Goal: Check status: Check status

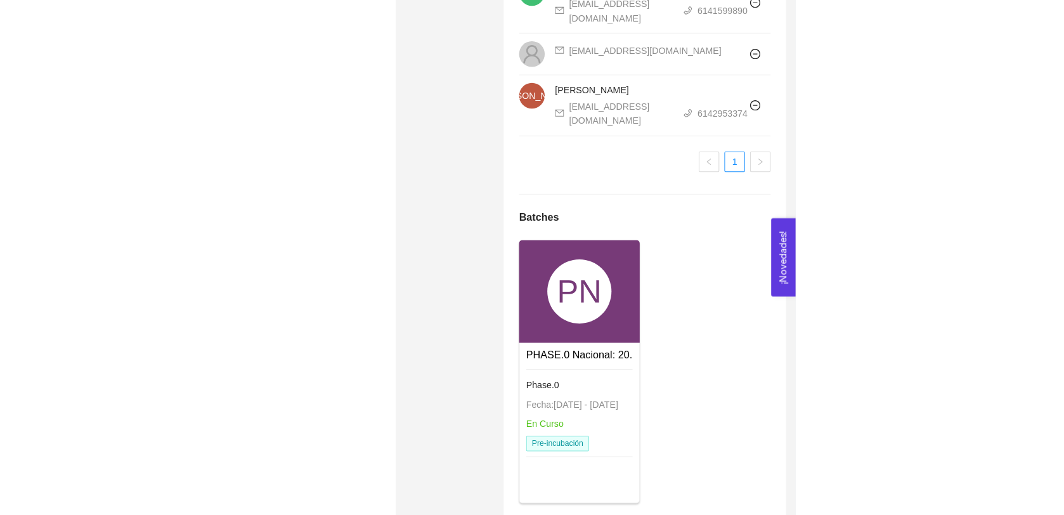
scroll to position [1763, 0]
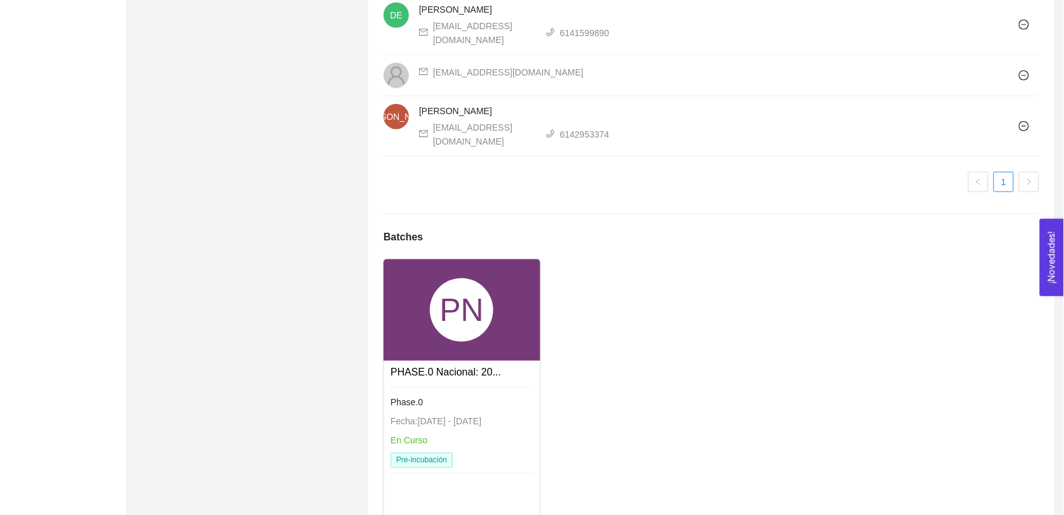
click at [457, 367] on link "PHASE.0 Nacional: 20..." at bounding box center [446, 372] width 110 height 11
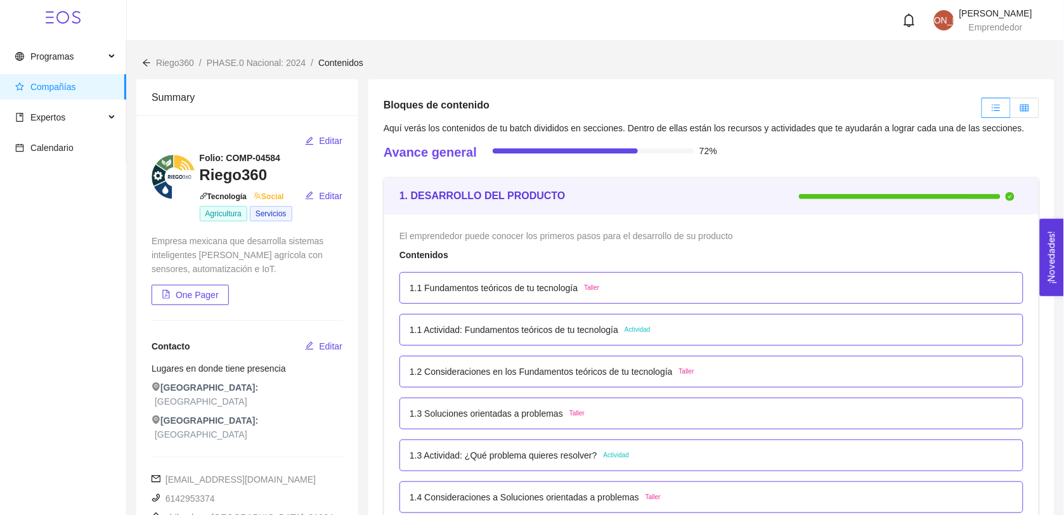
click at [533, 109] on label at bounding box center [1025, 108] width 29 height 20
click at [533, 111] on input "radio" at bounding box center [1011, 111] width 0 height 0
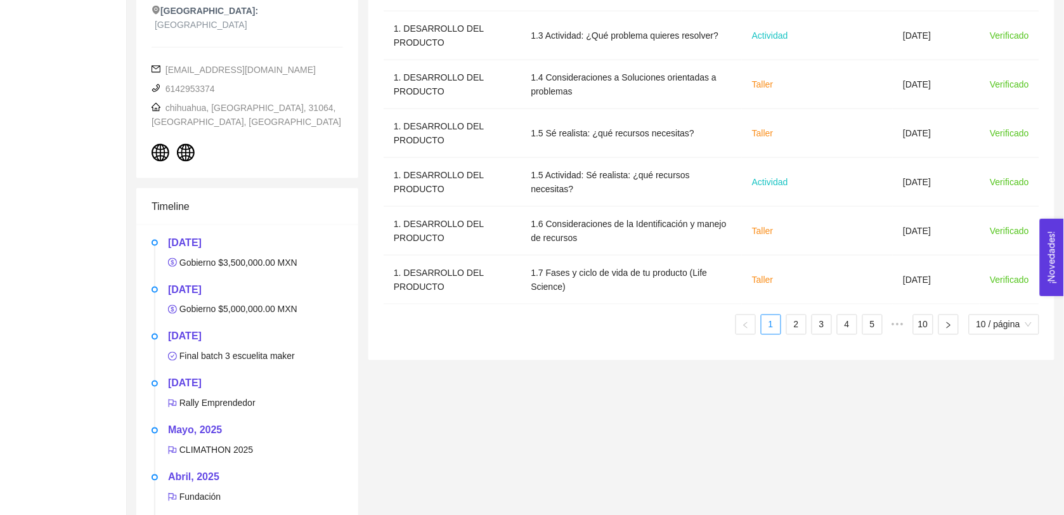
scroll to position [413, 0]
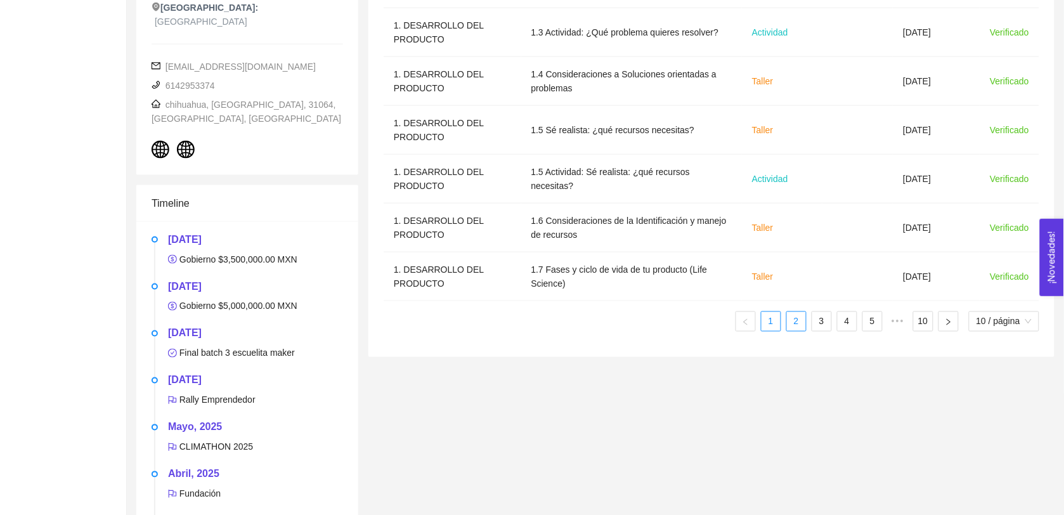
click at [533, 324] on link "2" at bounding box center [796, 321] width 19 height 19
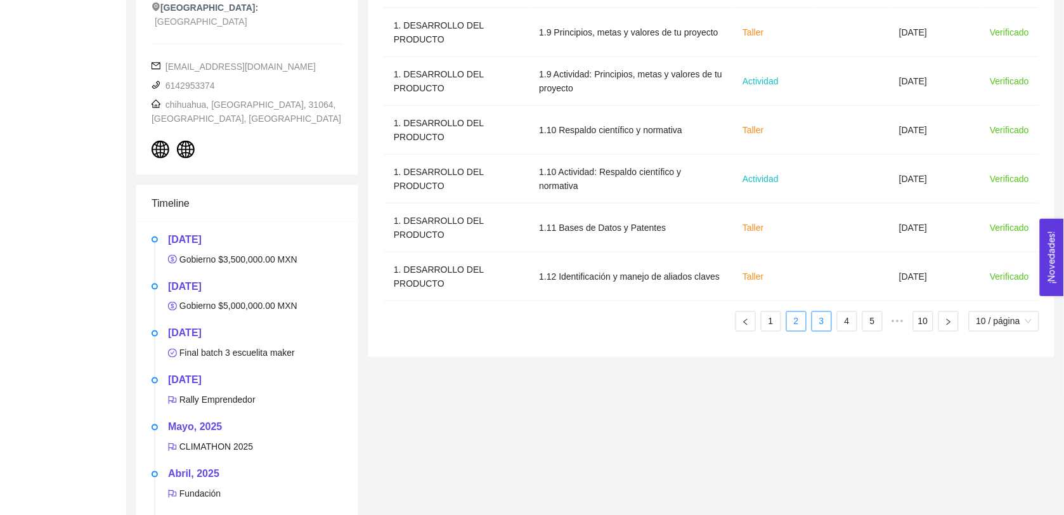
click at [533, 327] on link "3" at bounding box center [821, 321] width 19 height 19
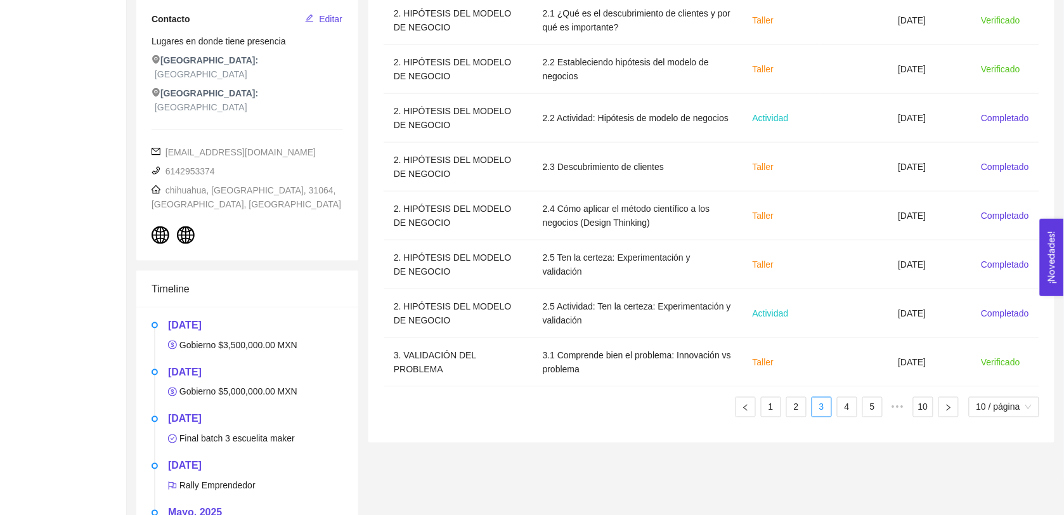
scroll to position [330, 0]
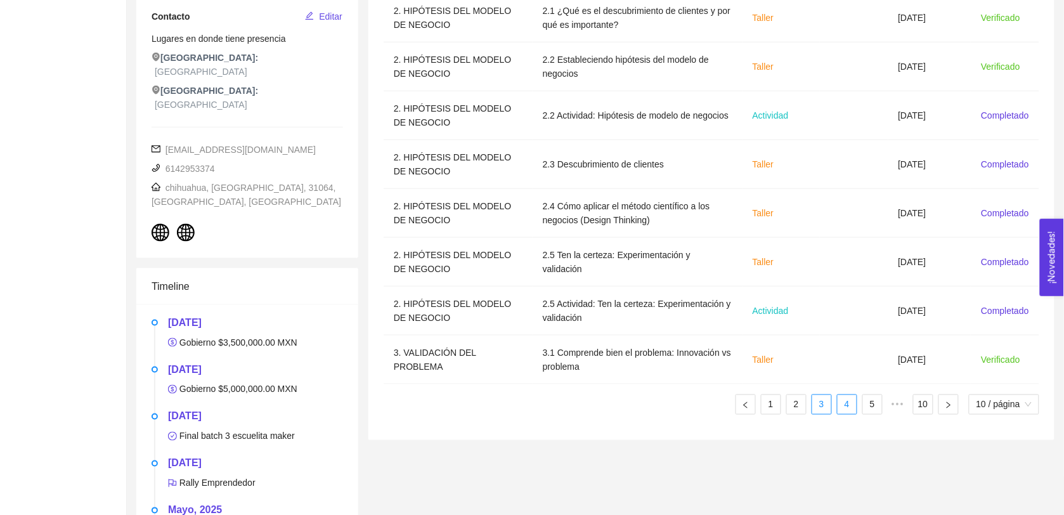
click at [533, 404] on link "4" at bounding box center [847, 404] width 19 height 19
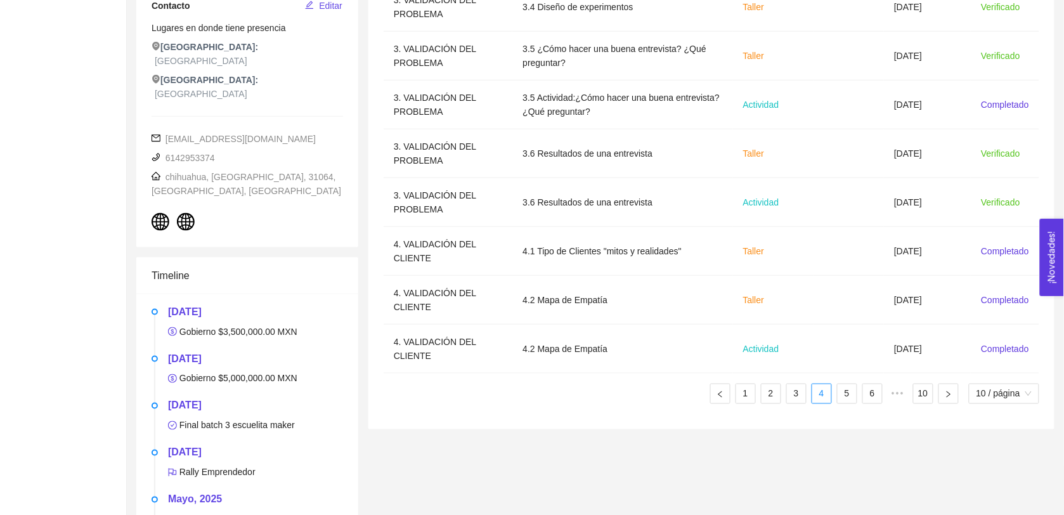
scroll to position [362, 0]
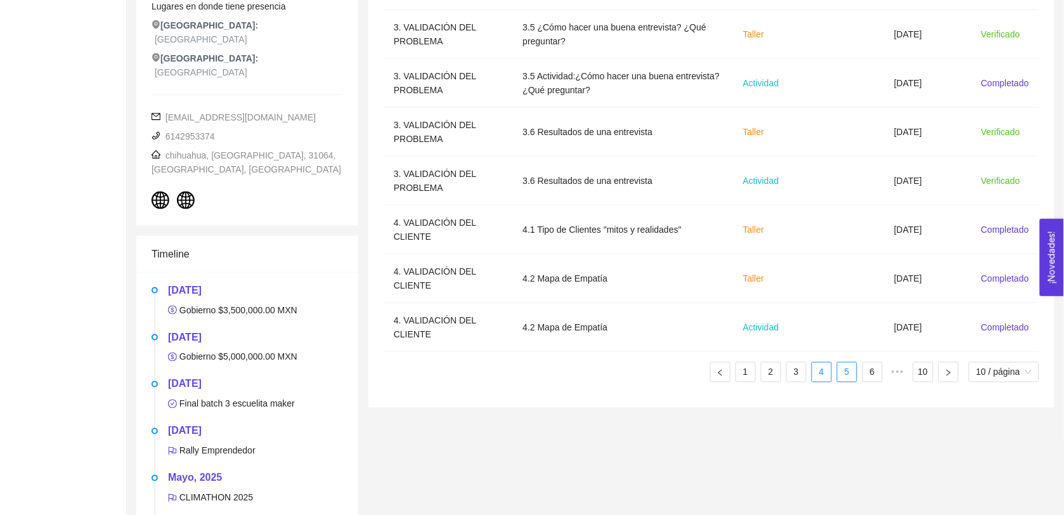
click at [533, 382] on link "5" at bounding box center [847, 372] width 19 height 19
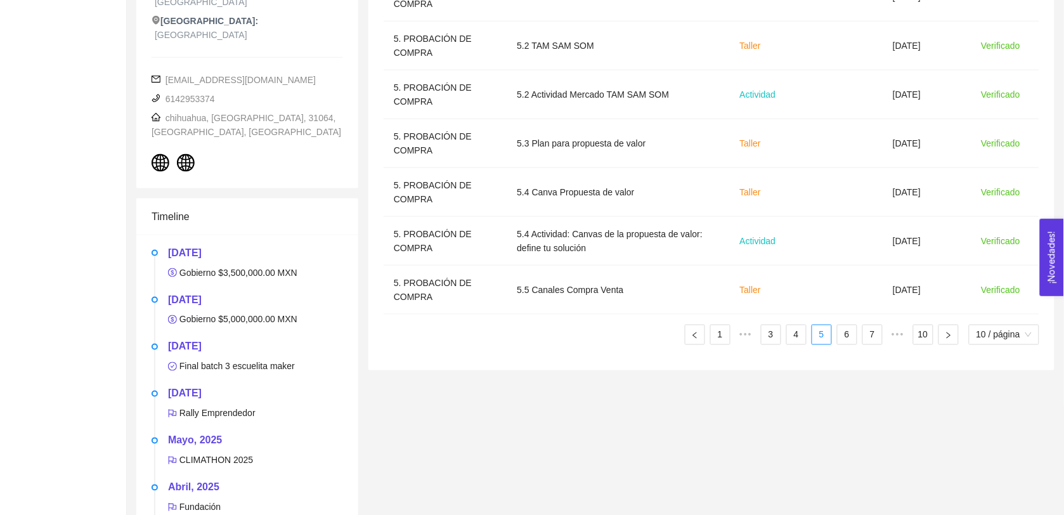
scroll to position [401, 0]
click at [533, 346] on div "Sección Nombre del contenido Tipo de contenido Fecha límite Fecha de entrega St…" at bounding box center [712, 64] width 656 height 578
click at [533, 335] on link "6" at bounding box center [847, 332] width 19 height 19
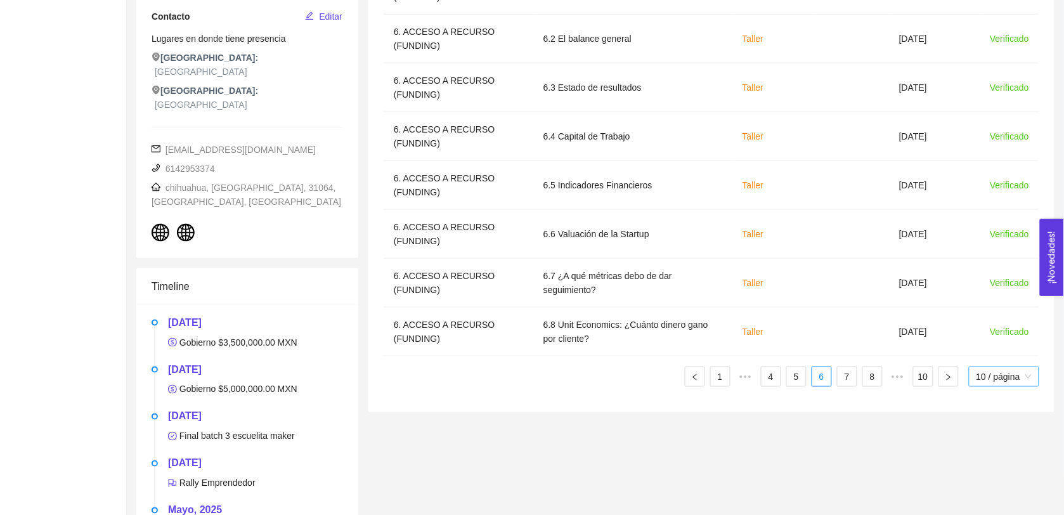
scroll to position [331, 0]
click at [533, 376] on link "7" at bounding box center [847, 375] width 19 height 19
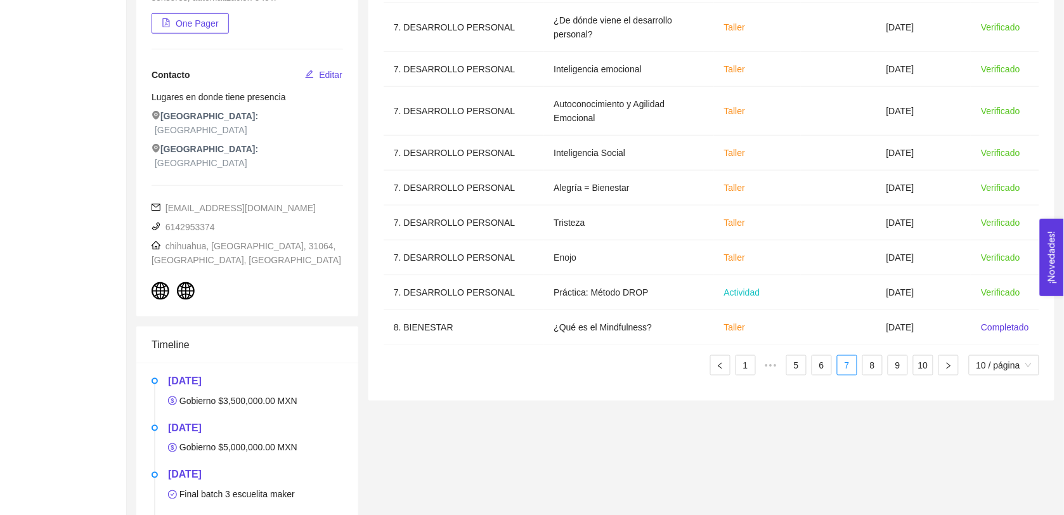
scroll to position [284, 0]
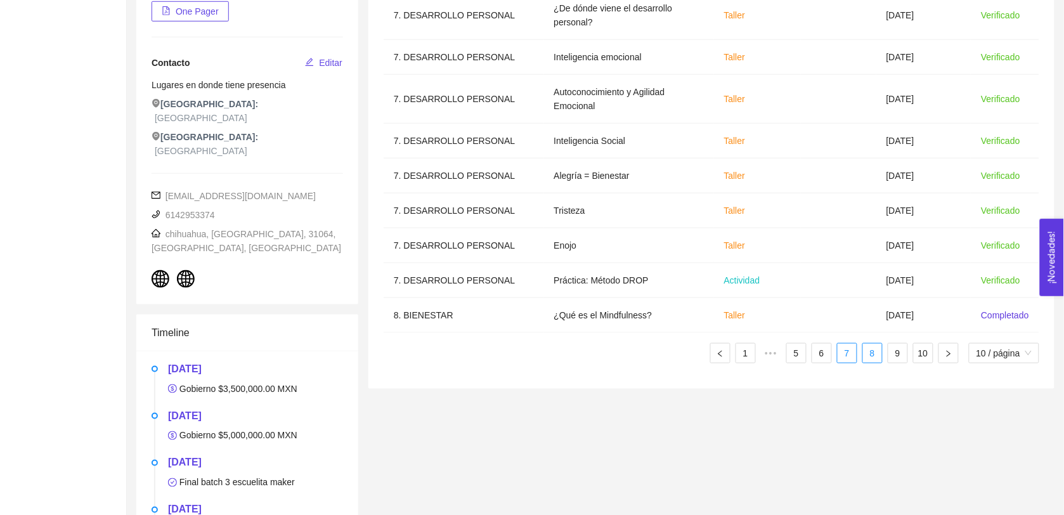
click at [533, 349] on link "8" at bounding box center [872, 353] width 19 height 19
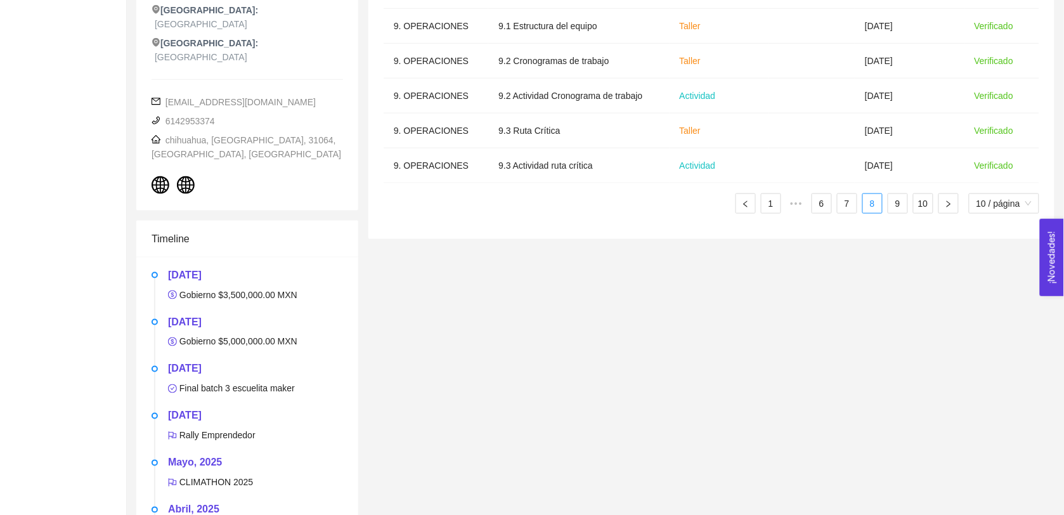
scroll to position [413, 0]
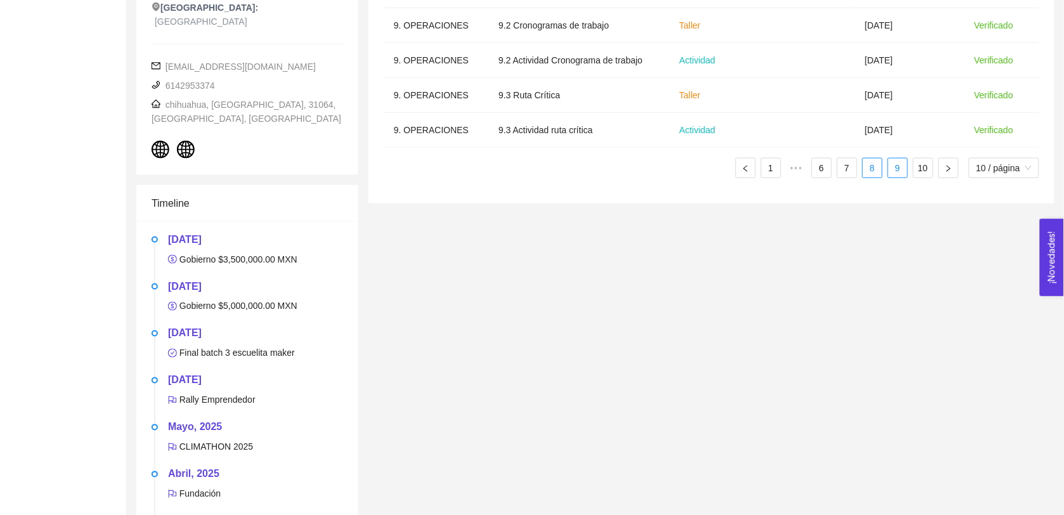
click at [533, 167] on link "9" at bounding box center [898, 168] width 19 height 19
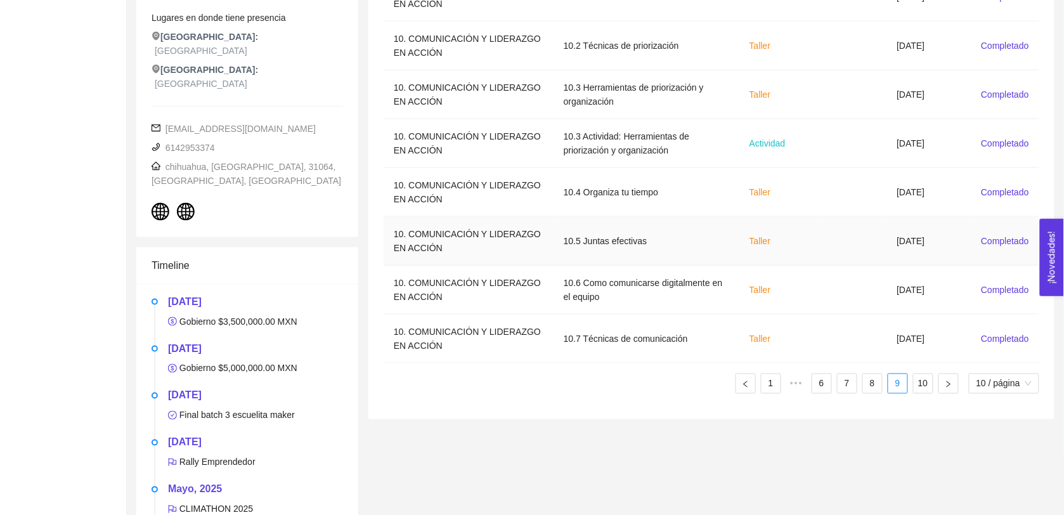
scroll to position [352, 0]
click at [533, 386] on link "10" at bounding box center [923, 382] width 19 height 19
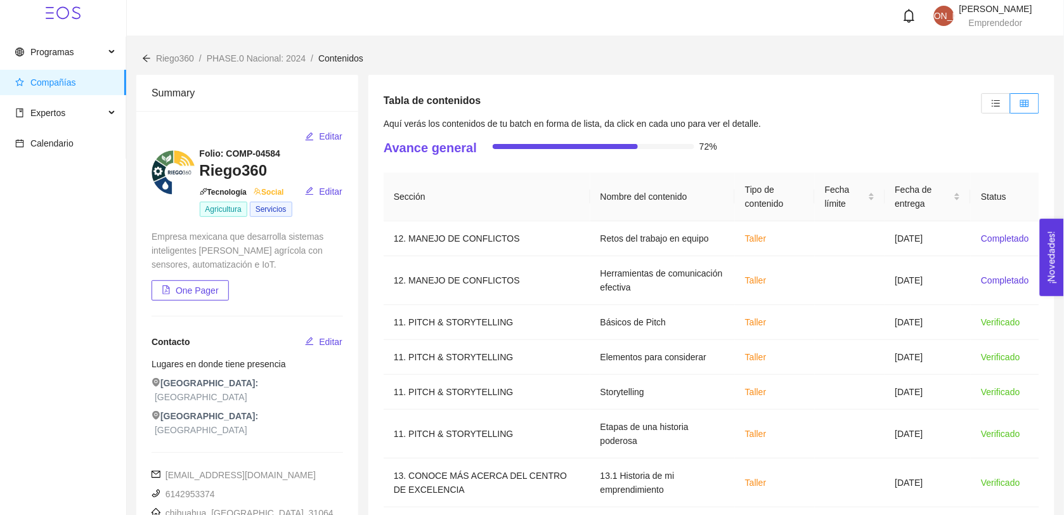
scroll to position [0, 0]
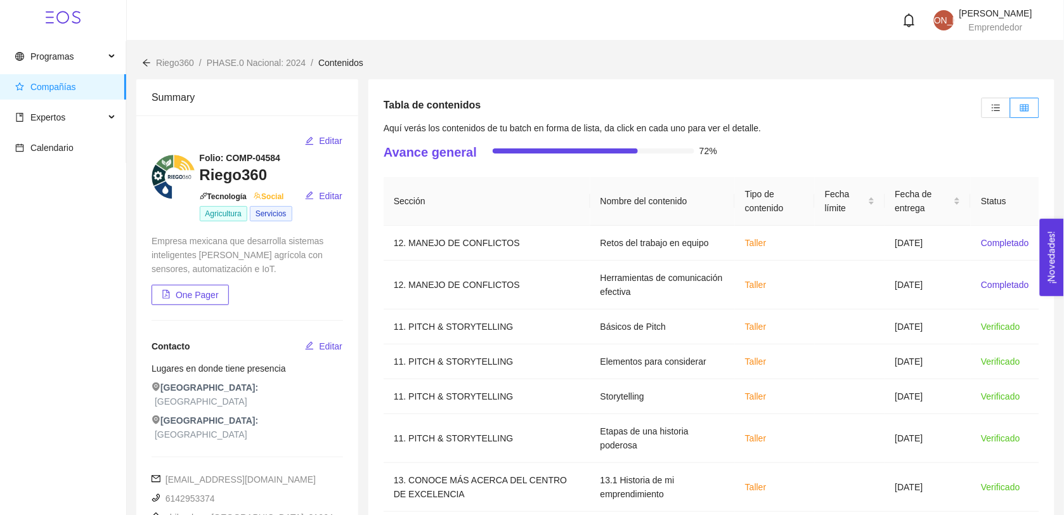
click at [533, 155] on div at bounding box center [605, 150] width 225 height 14
click at [533, 132] on div "Tabla de contenidos Aquí verás los contenidos de tu batch en forma de lista, da…" at bounding box center [712, 347] width 686 height 537
drag, startPoint x: 412, startPoint y: 159, endPoint x: 765, endPoint y: 108, distance: 356.4
click at [414, 159] on h4 "Avance general" at bounding box center [430, 152] width 93 height 18
click at [533, 103] on icon "unordered-list" at bounding box center [996, 107] width 9 height 9
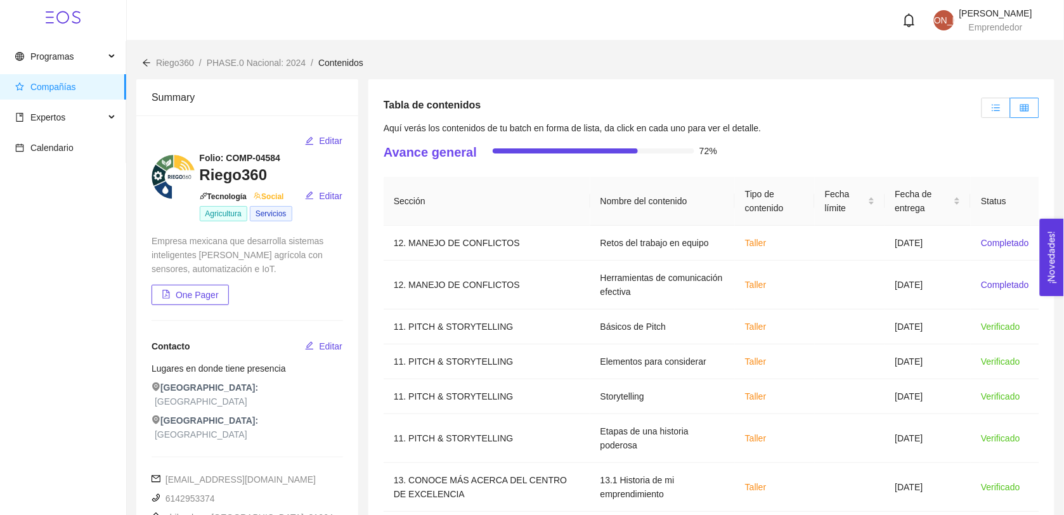
click at [533, 111] on input "radio" at bounding box center [982, 111] width 0 height 0
